Goal: Find specific page/section: Find specific page/section

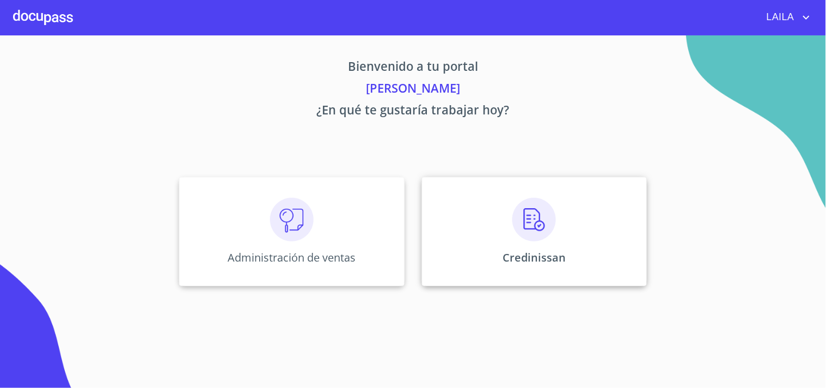
click at [542, 239] on img at bounding box center [534, 220] width 44 height 44
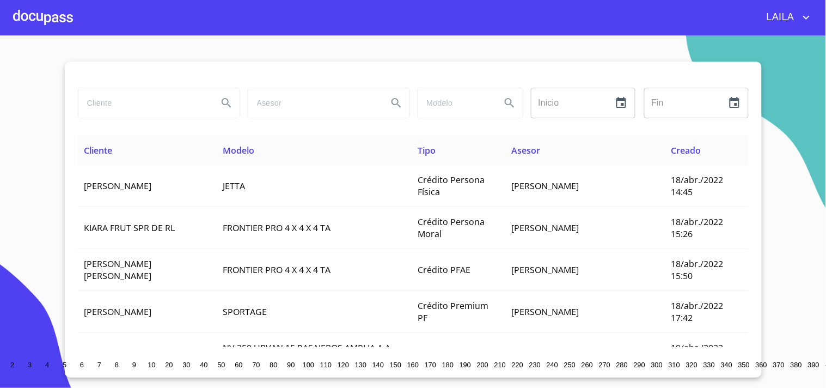
click at [170, 111] on input "search" at bounding box center [143, 102] width 131 height 29
type input "[PERSON_NAME]"
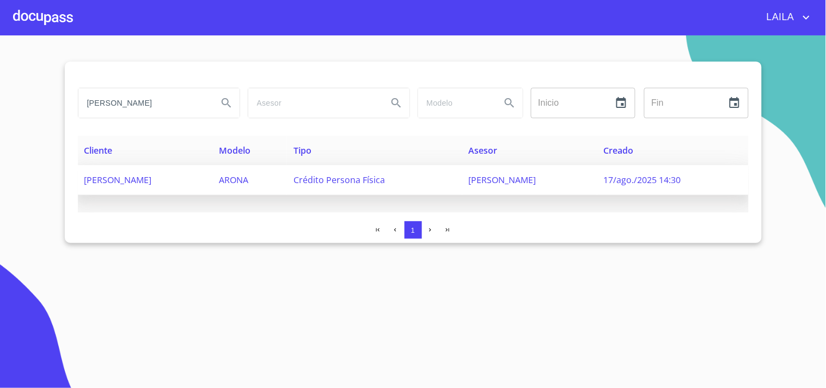
click at [130, 178] on span "[PERSON_NAME]" at bounding box center [118, 180] width 68 height 12
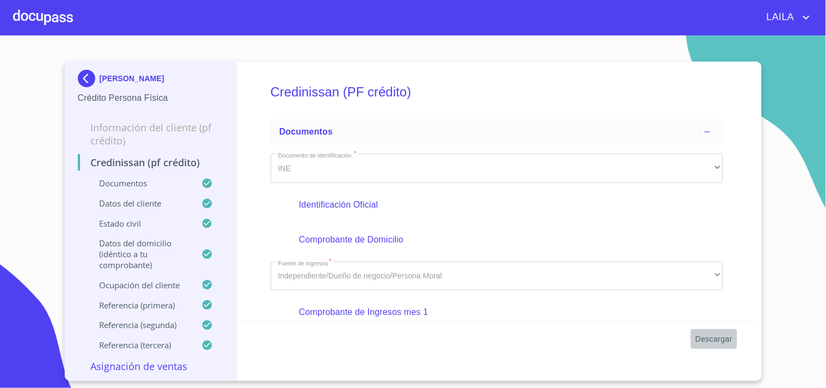
click at [724, 340] on span "Descargar" at bounding box center [713, 339] width 37 height 14
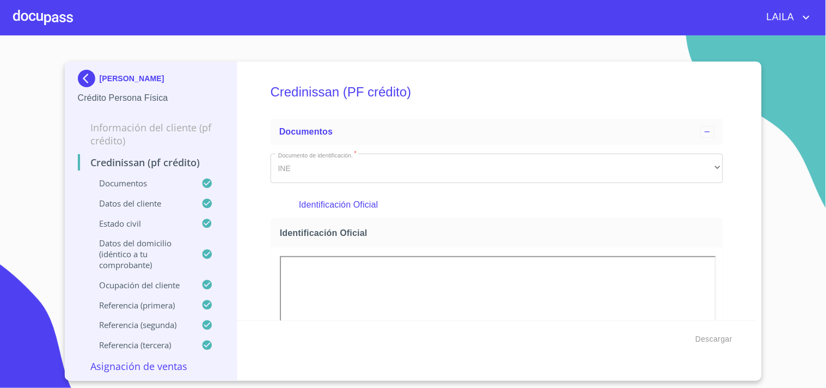
click at [88, 78] on img at bounding box center [89, 78] width 22 height 17
